Goal: Contribute content: Contribute content

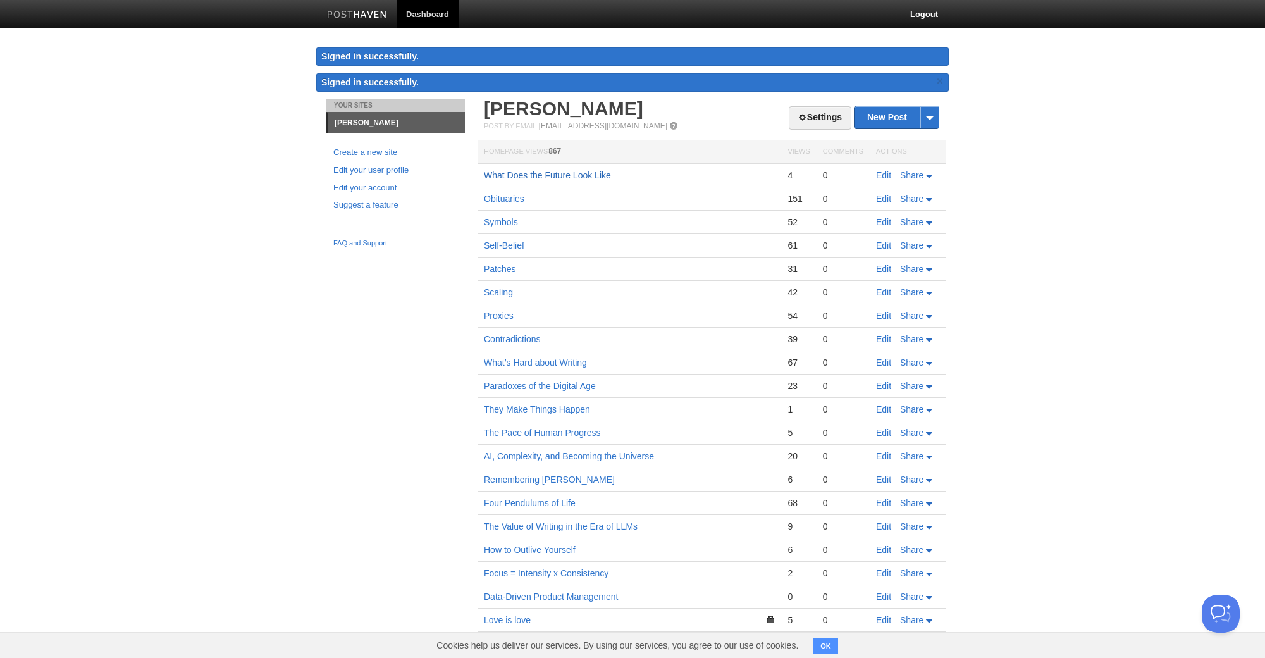
click at [589, 177] on link "What Does the Future Look Like" at bounding box center [547, 175] width 127 height 10
click at [920, 178] on span "Share" at bounding box center [911, 175] width 23 height 10
click at [1019, 192] on body "Dashboard Logout Signed in successfully. Signed in successfully. × Your Sites […" at bounding box center [632, 339] width 1265 height 678
click at [602, 175] on link "What Does the Future Look Like" at bounding box center [547, 175] width 127 height 10
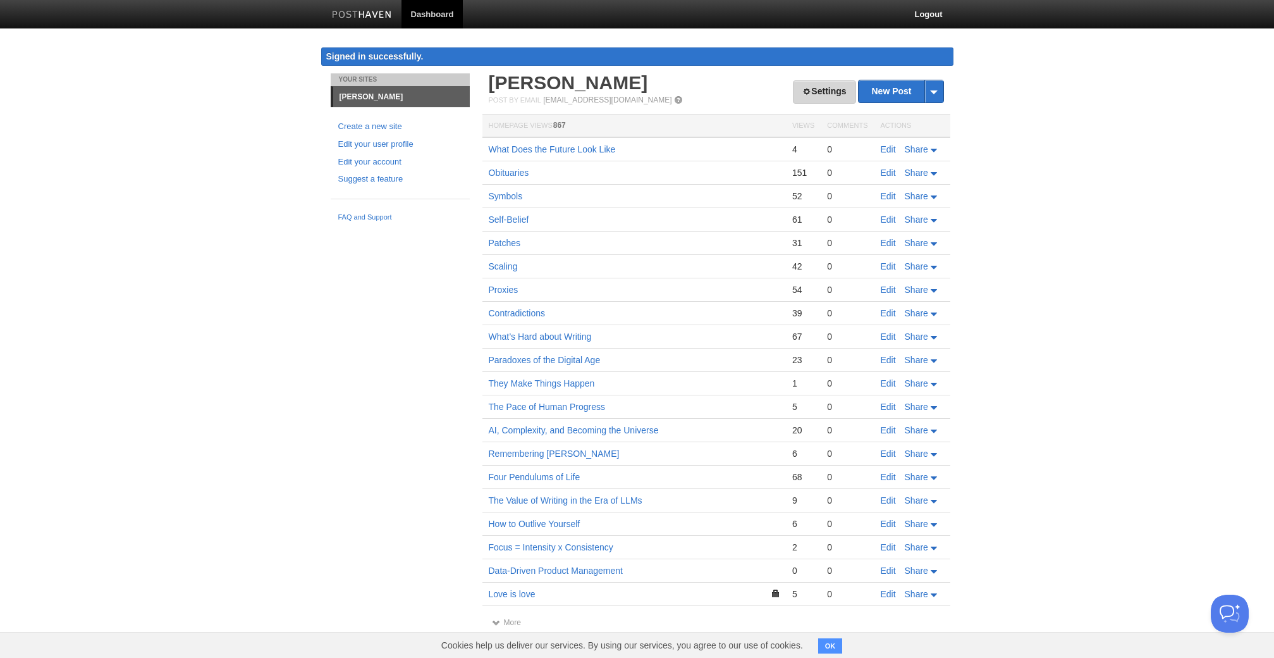
click at [805, 99] on link "Settings" at bounding box center [824, 91] width 63 height 23
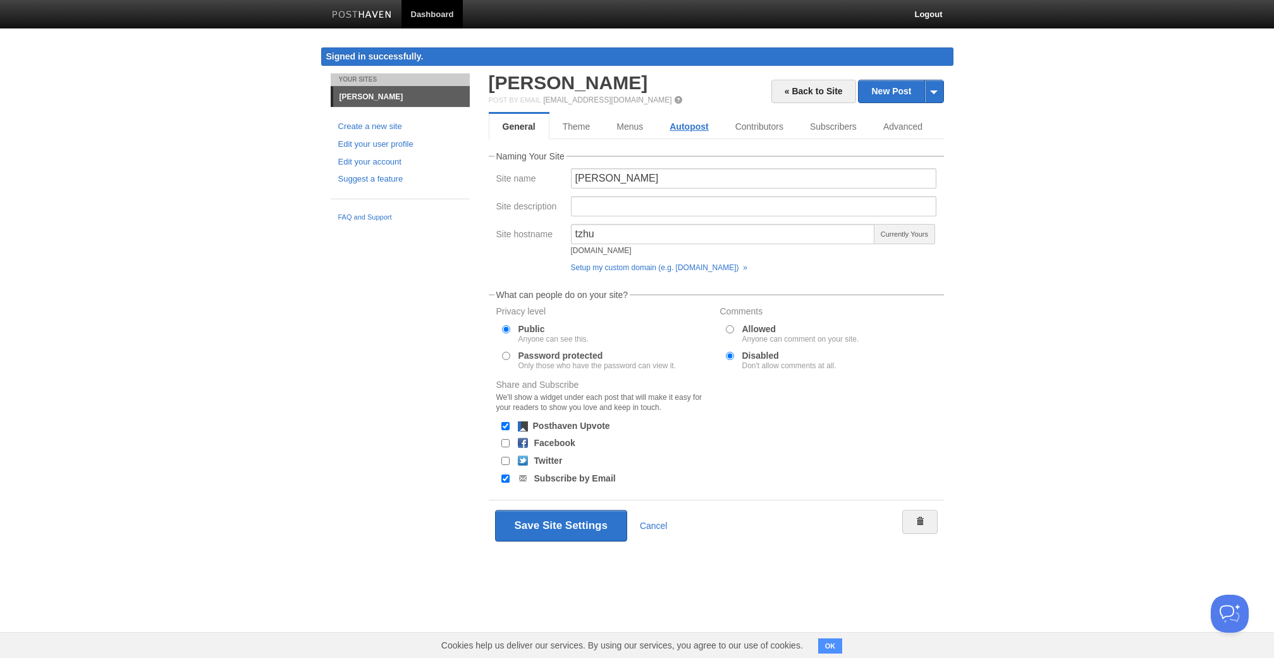
click at [693, 124] on link "Autopost" at bounding box center [688, 126] width 65 height 25
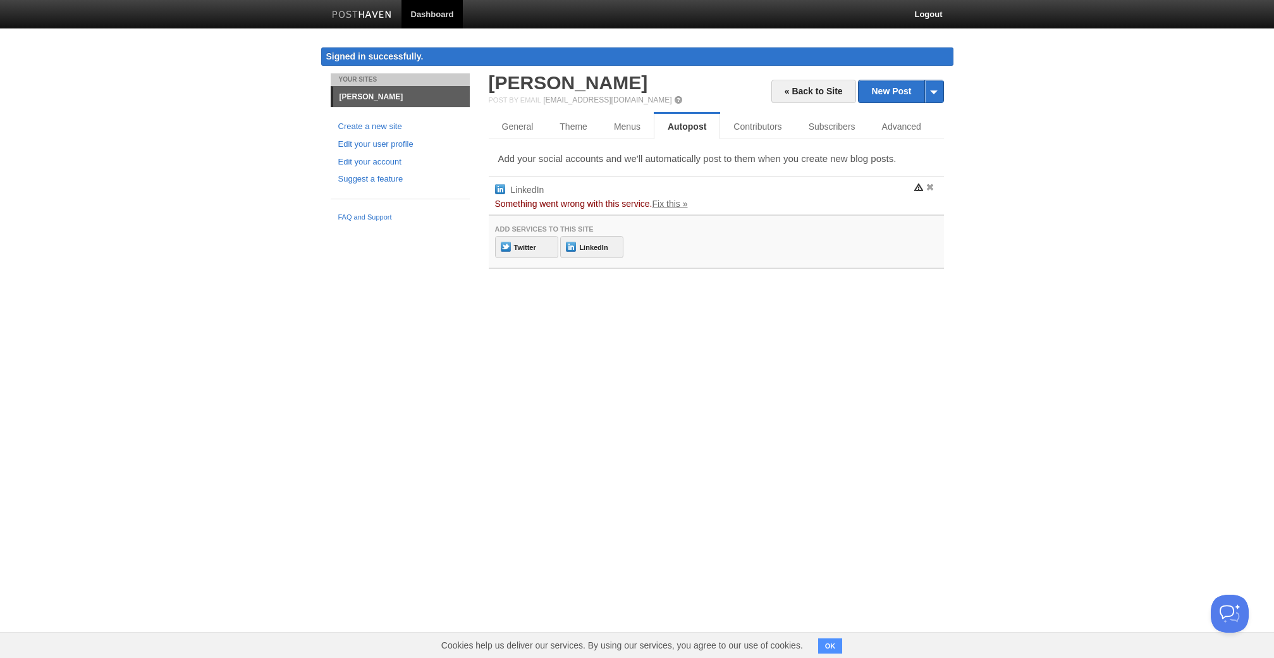
click at [679, 204] on link "Fix this »" at bounding box center [670, 204] width 35 height 10
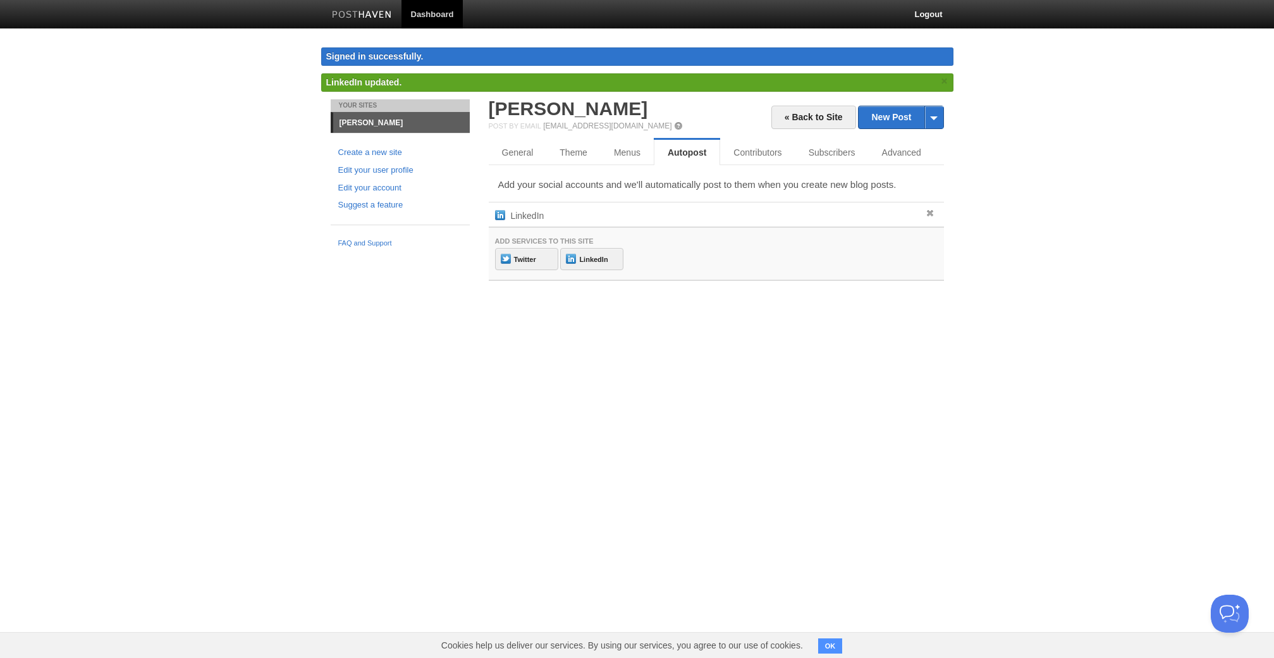
click at [474, 299] on div "Your Sites [PERSON_NAME] Create a new site Edit your user profile Edit your acc…" at bounding box center [637, 202] width 632 height 207
click at [522, 154] on link "General" at bounding box center [518, 152] width 59 height 25
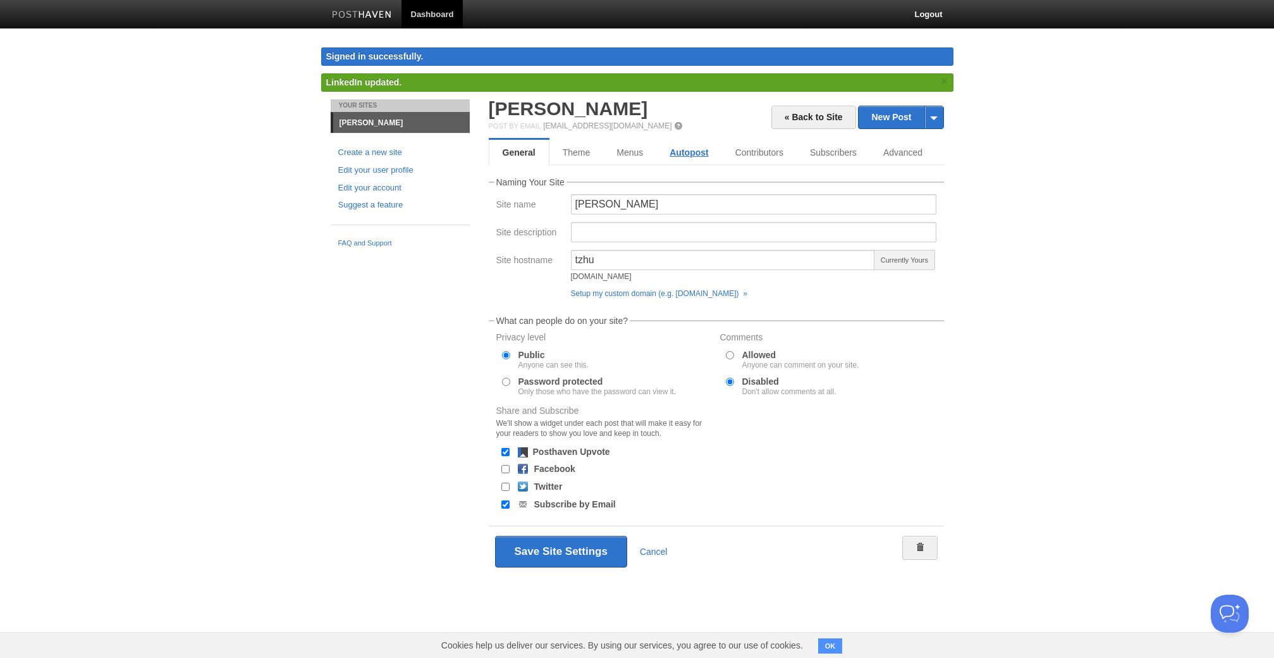
click at [675, 157] on link "Autopost" at bounding box center [688, 152] width 65 height 25
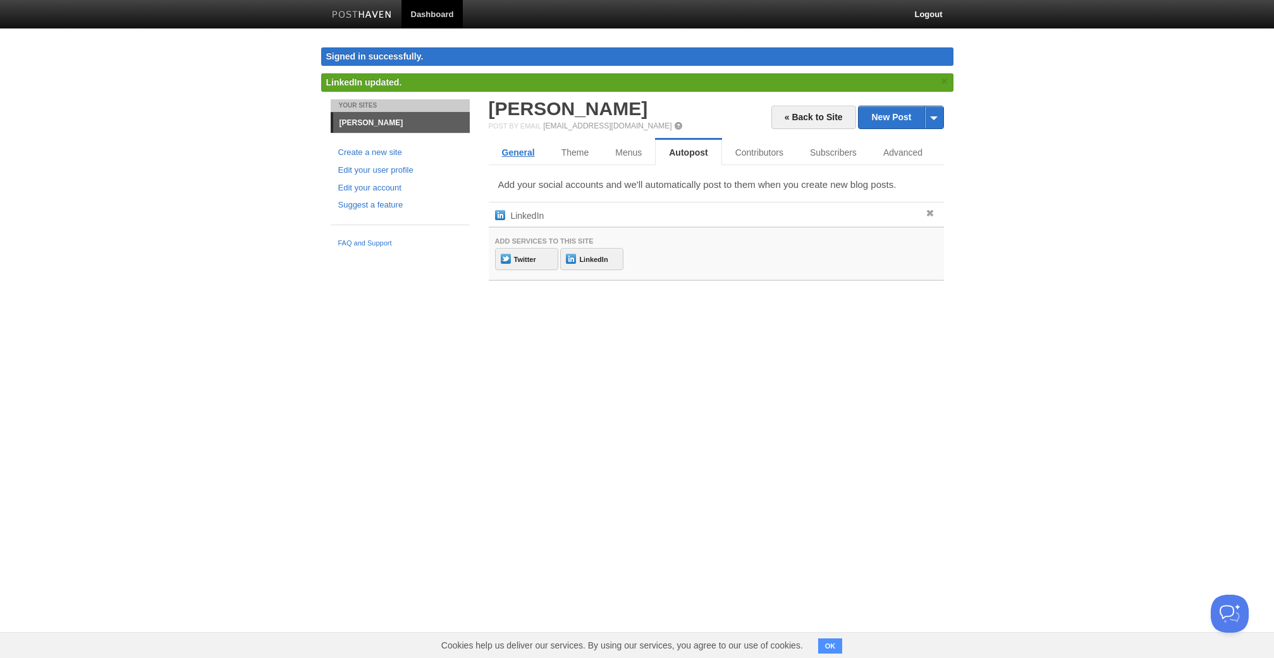
click at [513, 151] on link "General" at bounding box center [518, 152] width 59 height 25
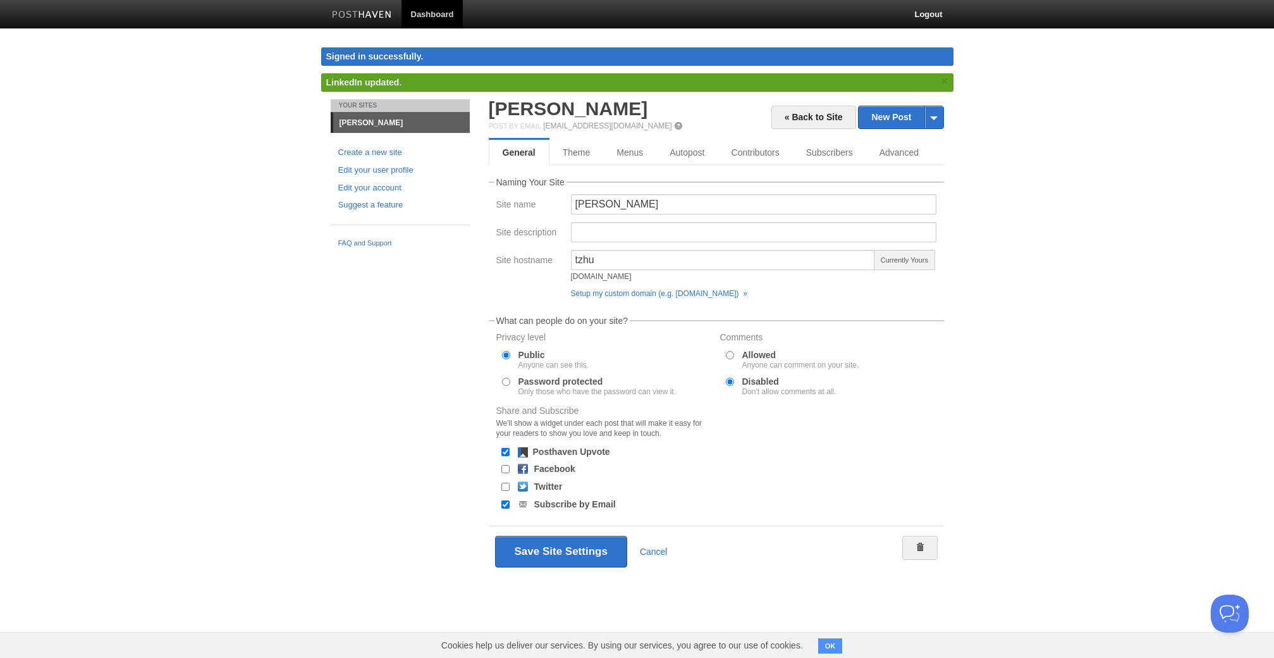
click at [363, 8] on link at bounding box center [361, 16] width 79 height 28
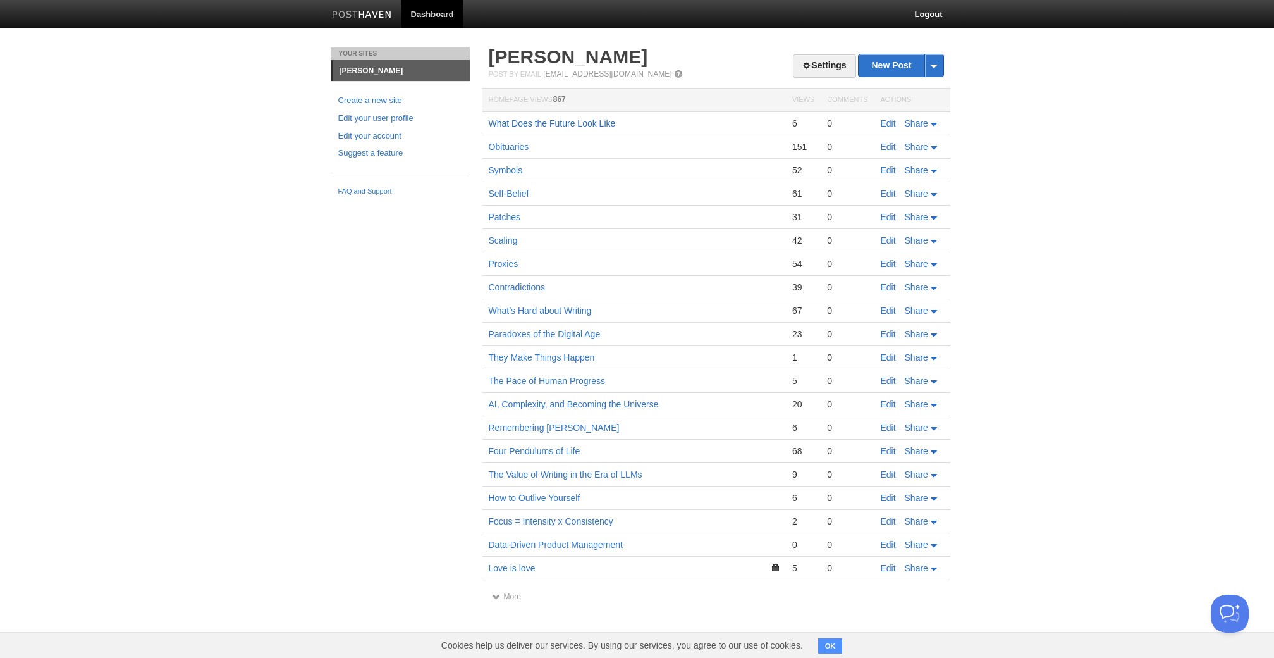
click at [519, 123] on link "What Does the Future Look Like" at bounding box center [552, 123] width 127 height 10
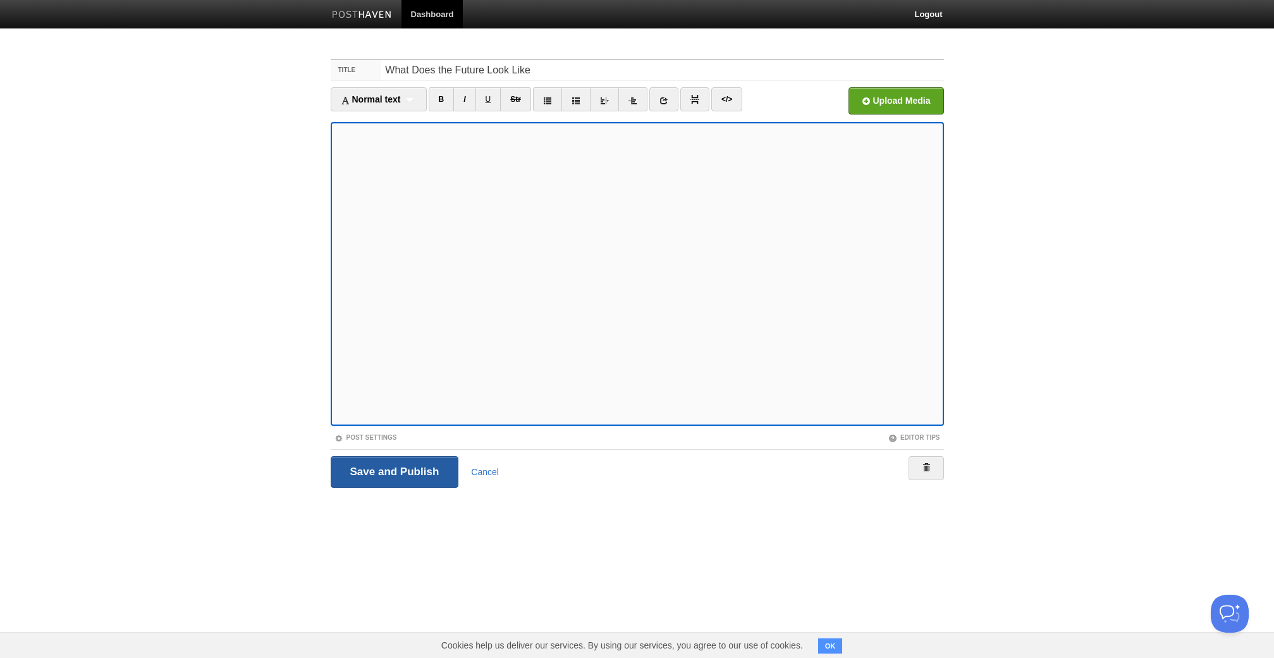
click at [384, 467] on input "Save and Publish" at bounding box center [395, 472] width 128 height 32
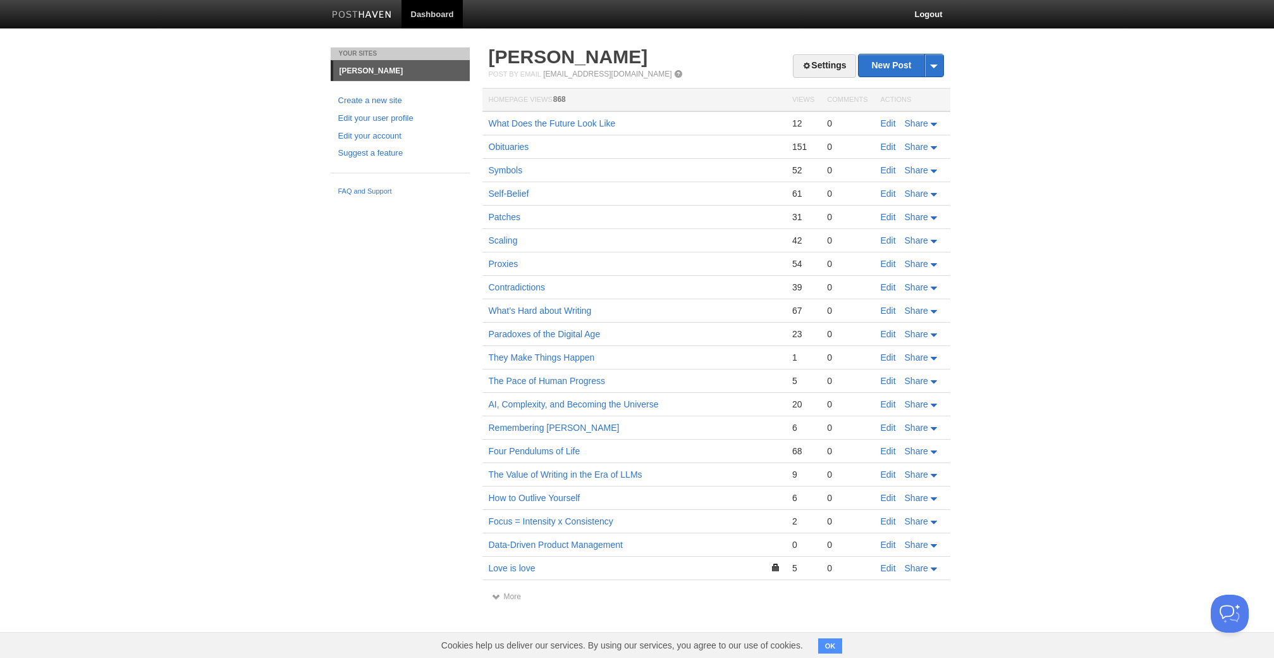
click at [190, 219] on body "Dashboard Logout Post saved × Your Sites Tianyi Zhu Create a new site Edit your…" at bounding box center [637, 313] width 1274 height 626
